Goal: Task Accomplishment & Management: Use online tool/utility

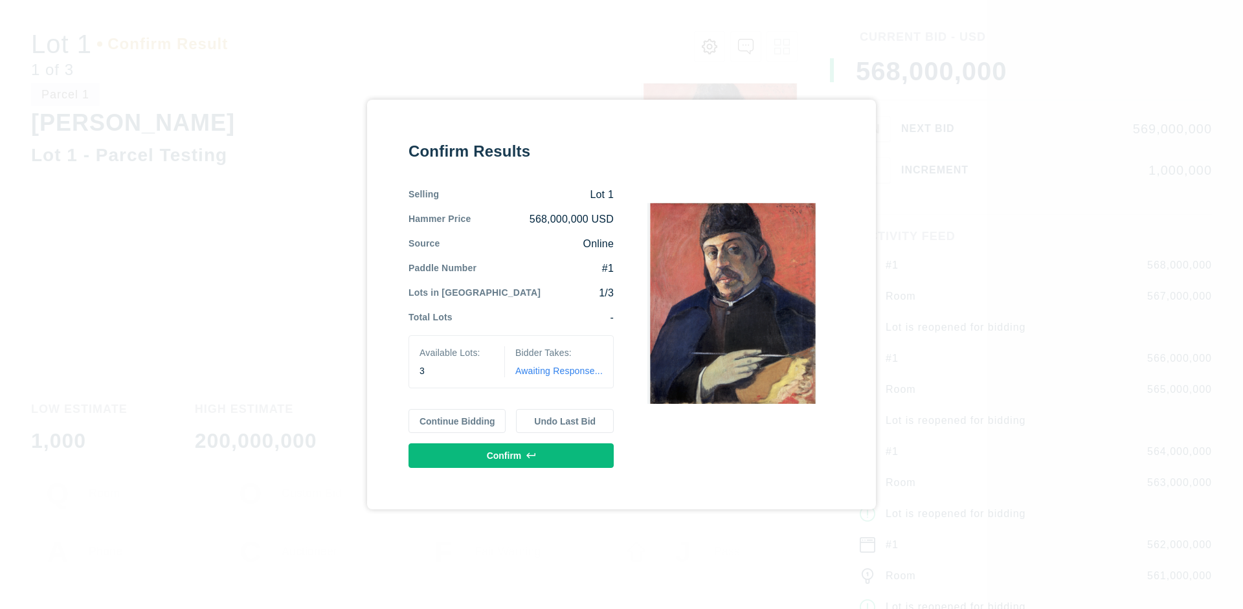
click at [458, 421] on button "Continue Bidding" at bounding box center [458, 421] width 98 height 25
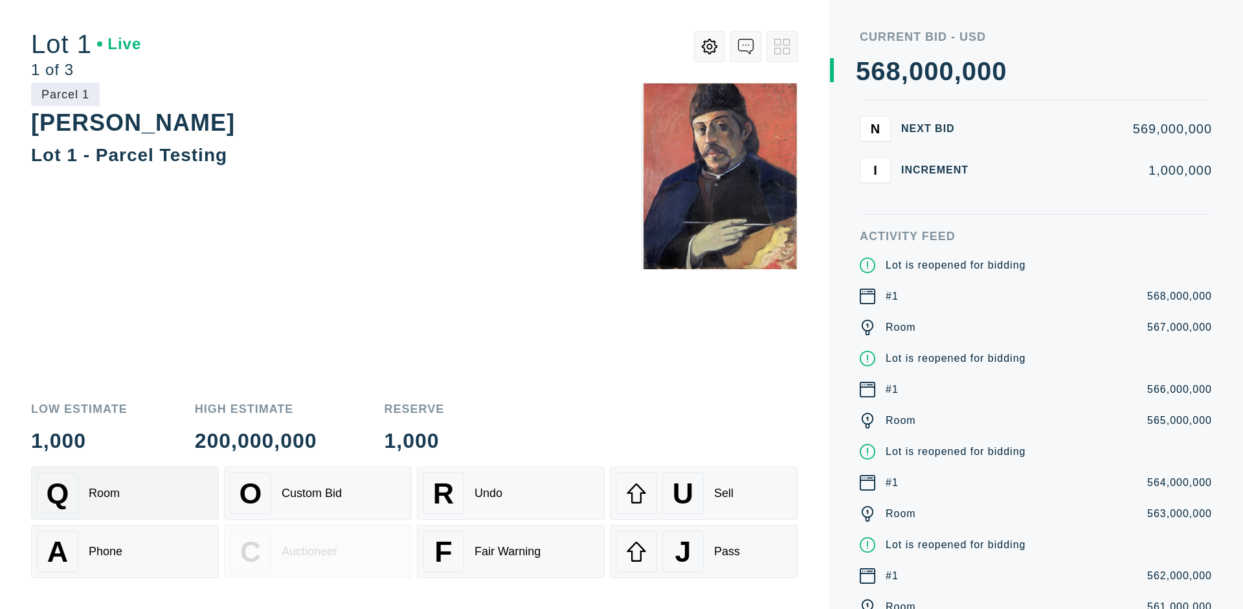
click at [125, 493] on div "Q Room" at bounding box center [125, 493] width 176 height 41
